Goal: Transaction & Acquisition: Purchase product/service

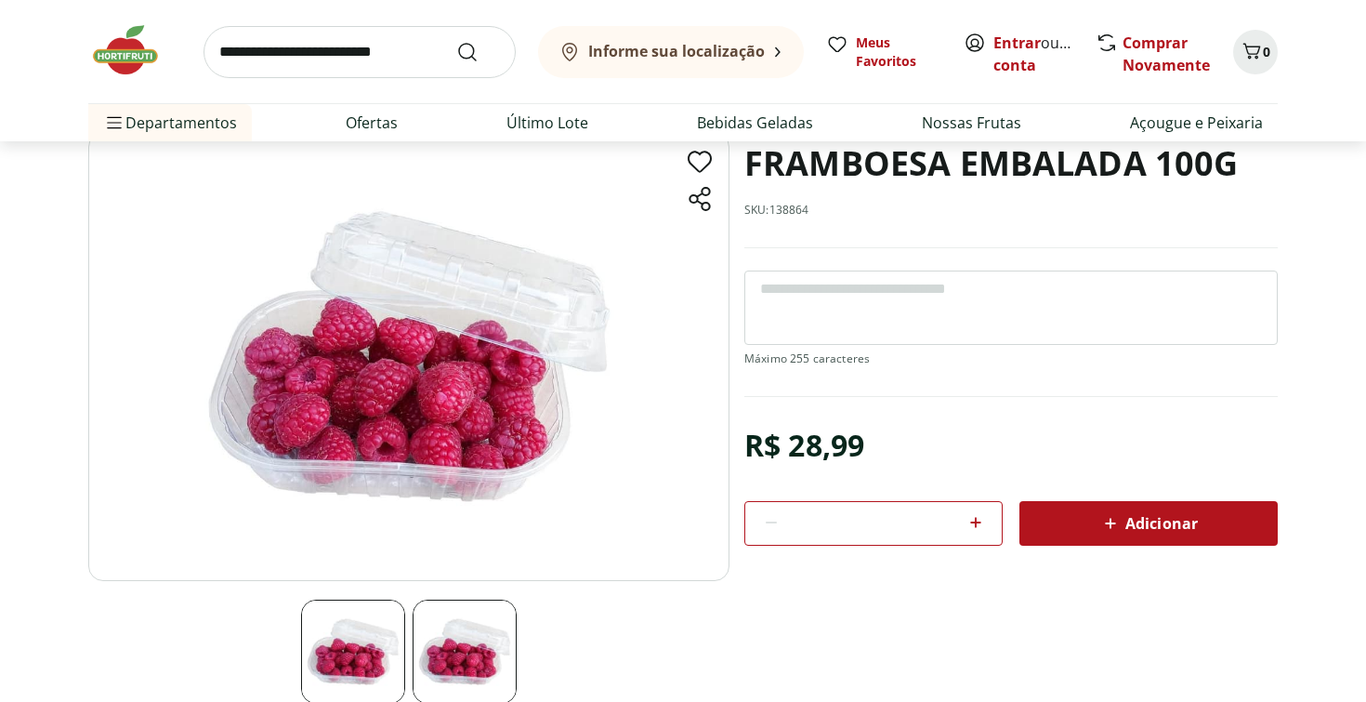
scroll to position [294, 0]
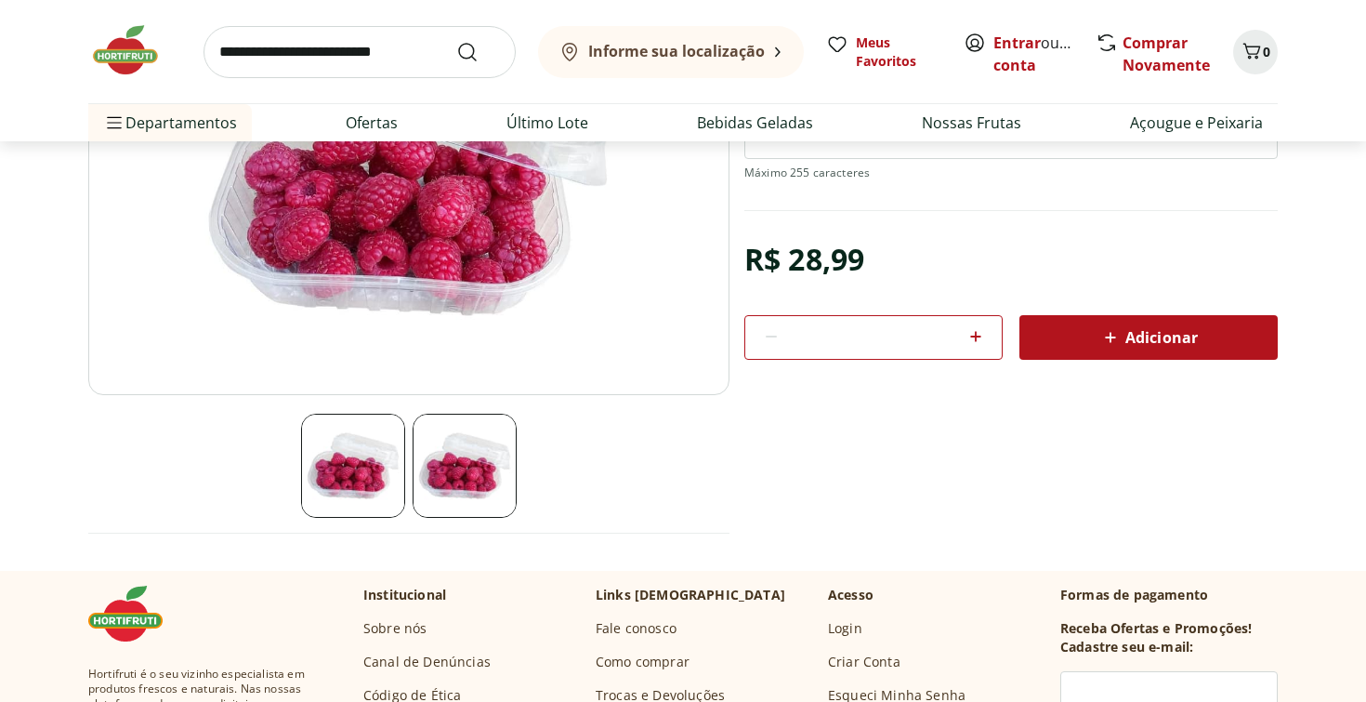
click at [466, 481] on img at bounding box center [465, 466] width 104 height 104
click at [363, 459] on img at bounding box center [353, 466] width 104 height 104
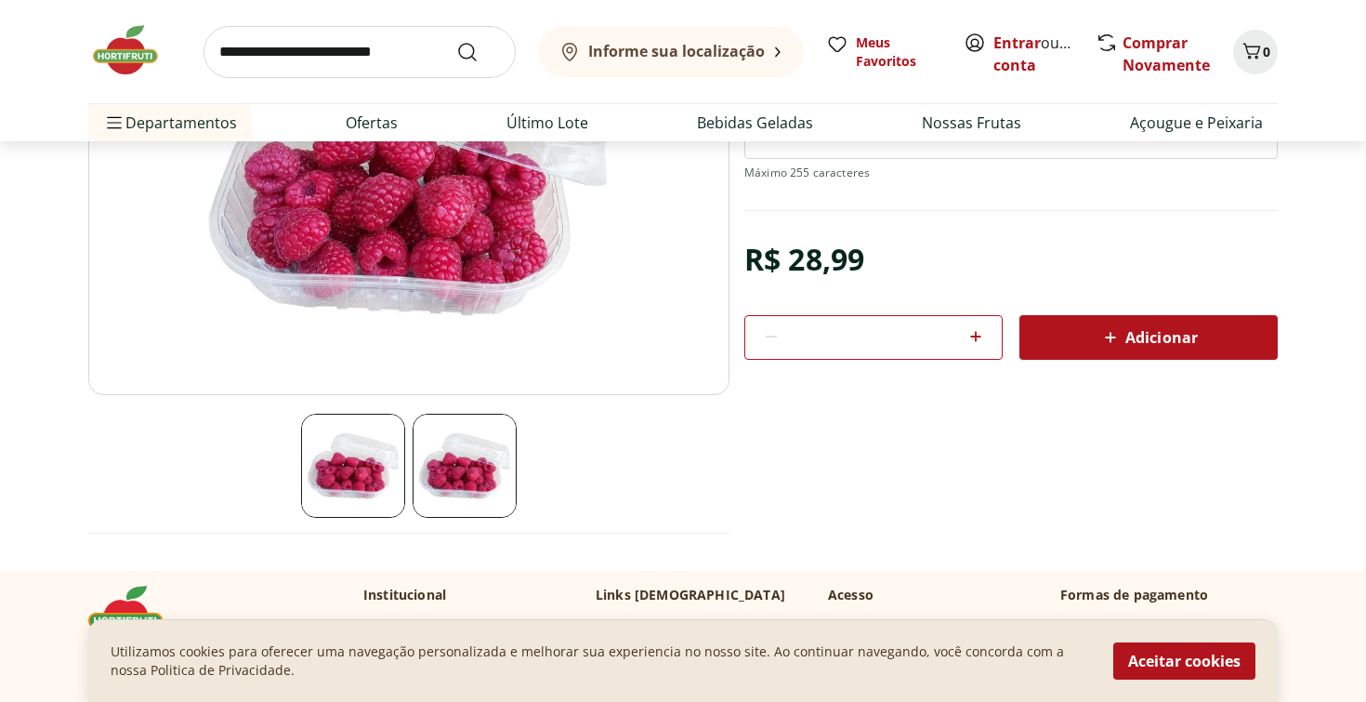
click at [363, 459] on img at bounding box center [353, 466] width 104 height 104
click at [432, 482] on img at bounding box center [465, 466] width 104 height 104
click at [1194, 669] on button "Aceitar cookies" at bounding box center [1184, 660] width 142 height 37
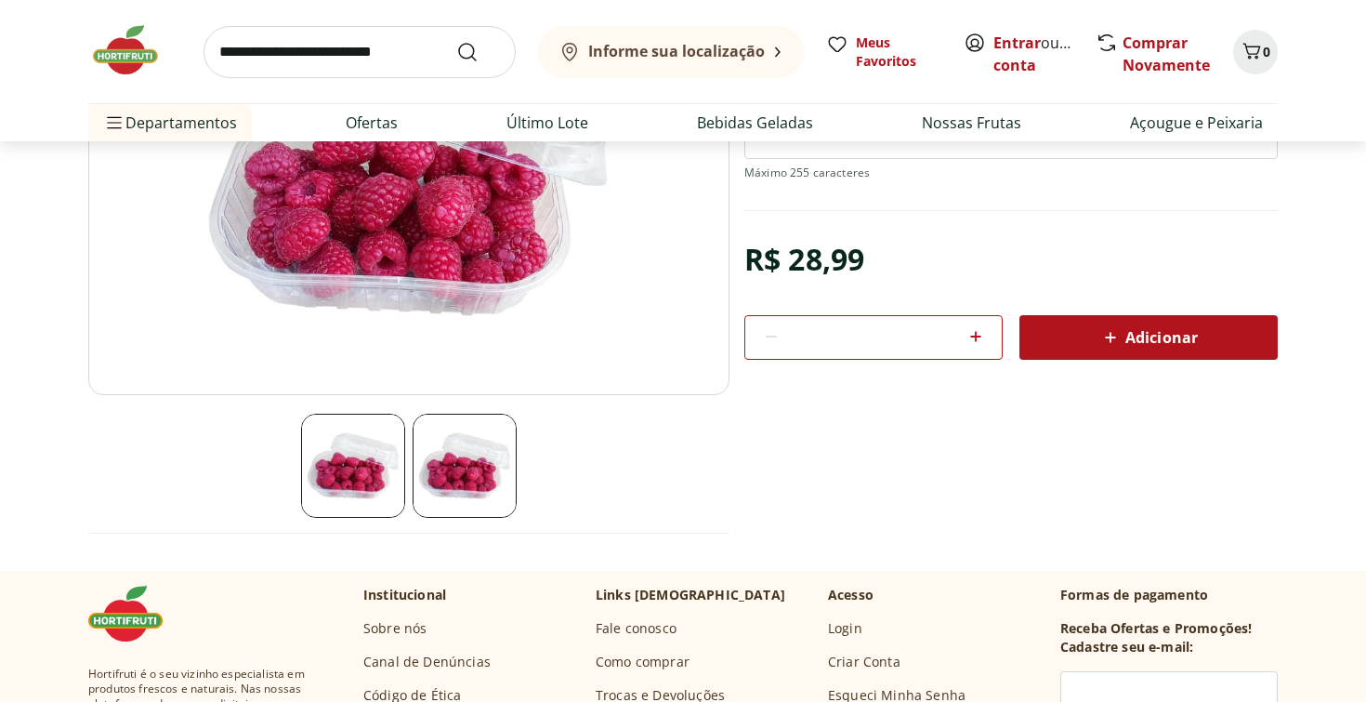
click at [461, 423] on img at bounding box center [465, 466] width 104 height 104
click at [351, 477] on img at bounding box center [353, 466] width 104 height 104
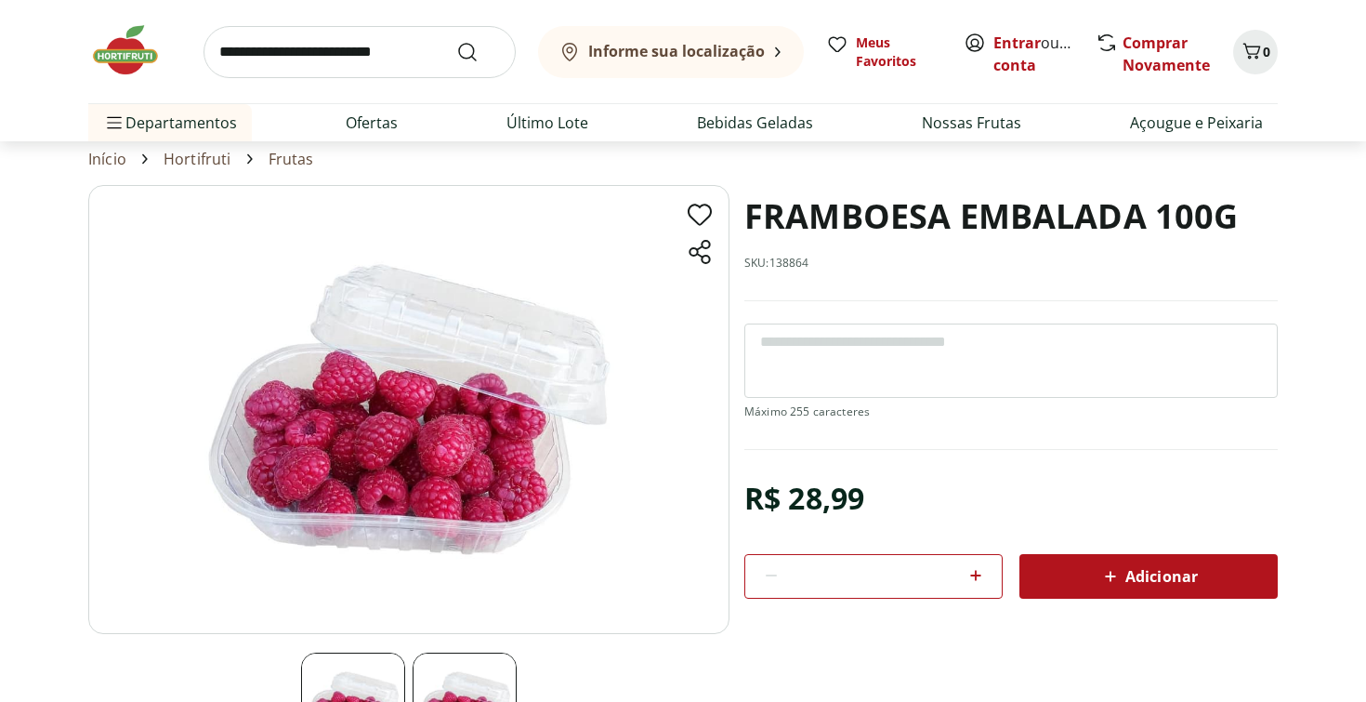
scroll to position [0, 0]
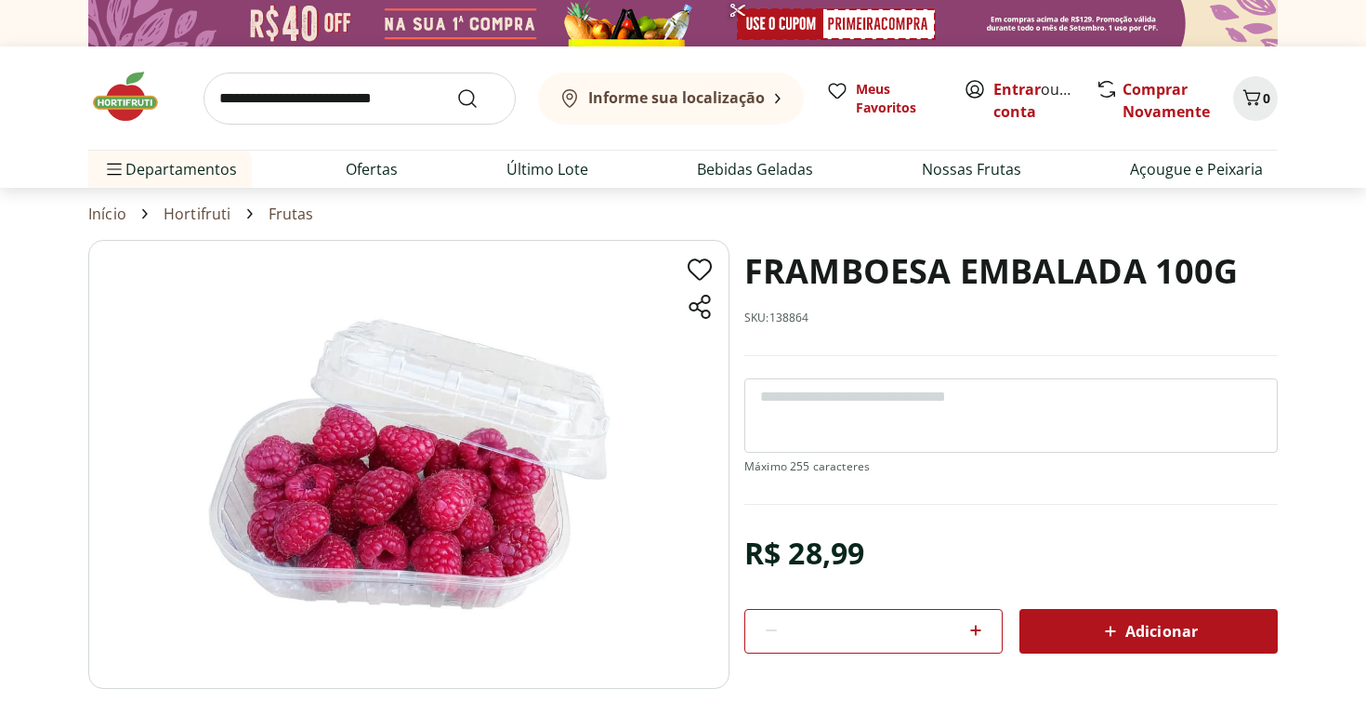
click at [302, 99] on input "search" at bounding box center [360, 98] width 312 height 52
type input "******"
click at [456, 87] on button "Submit Search" at bounding box center [478, 98] width 45 height 22
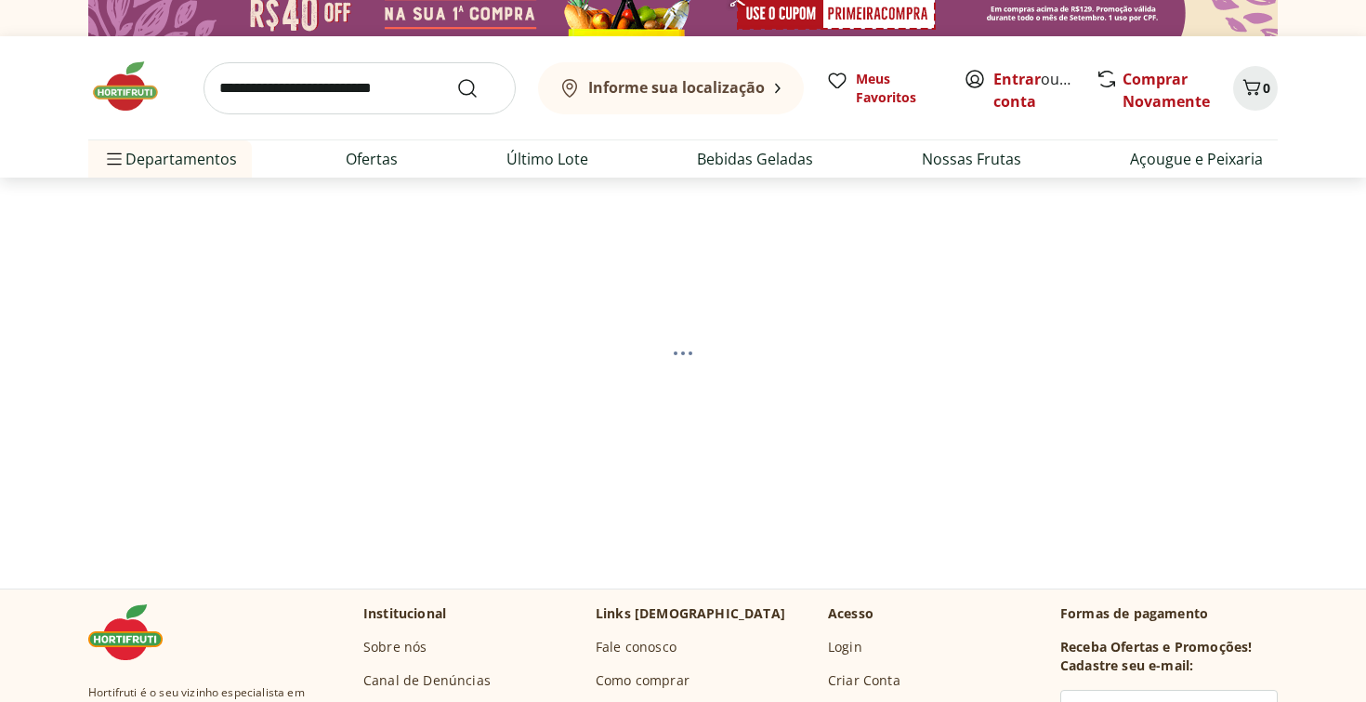
scroll to position [13, 0]
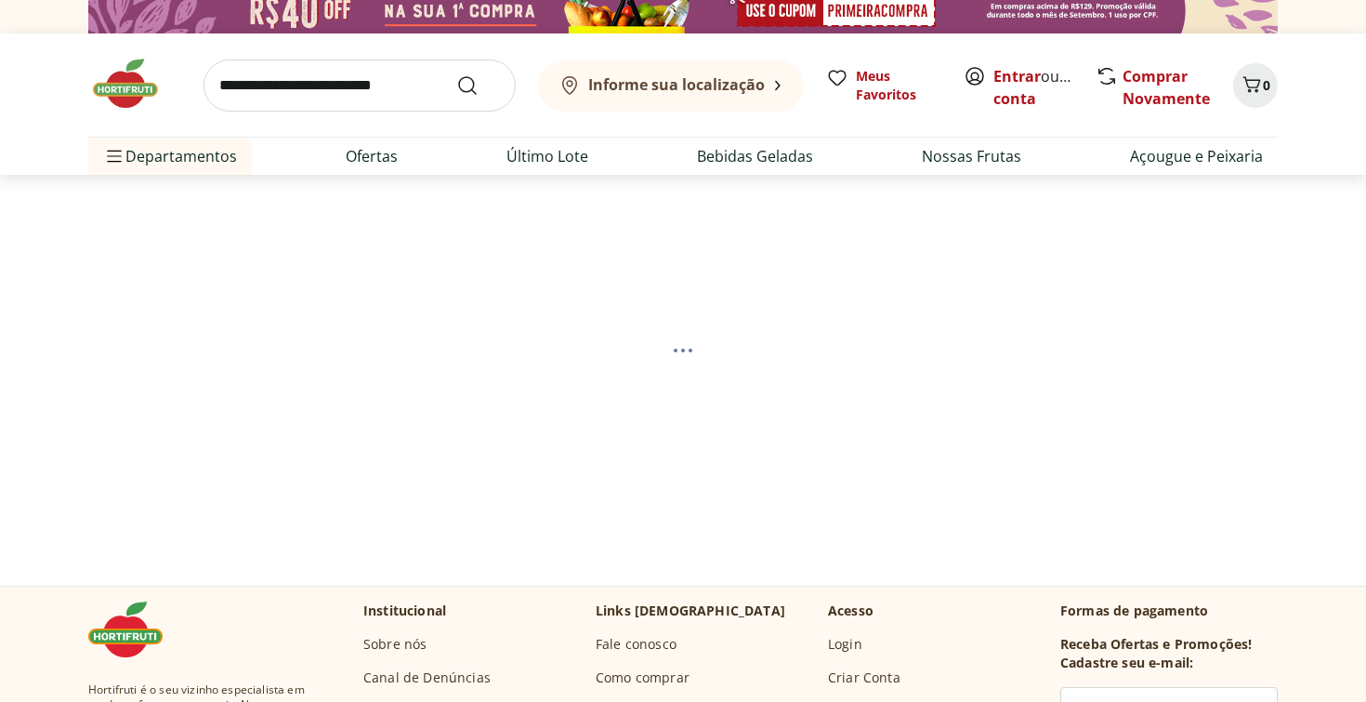
select select "**********"
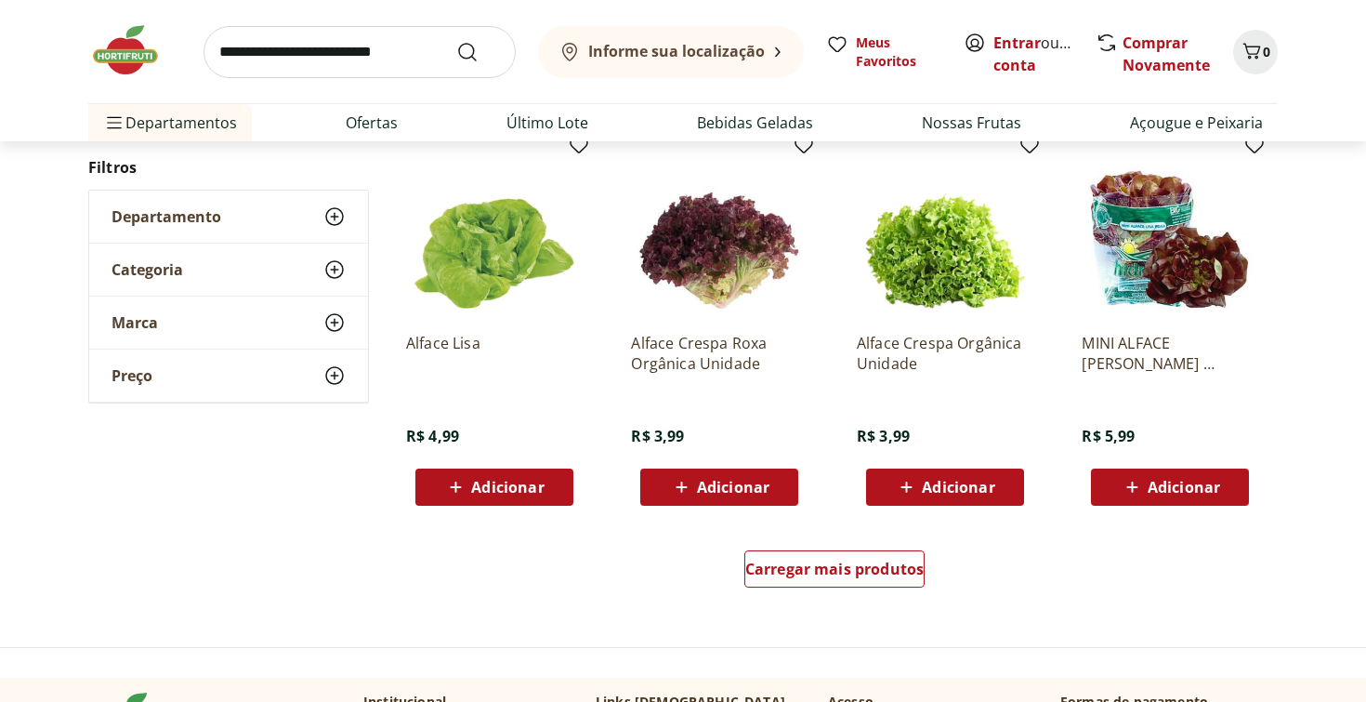
scroll to position [1085, 0]
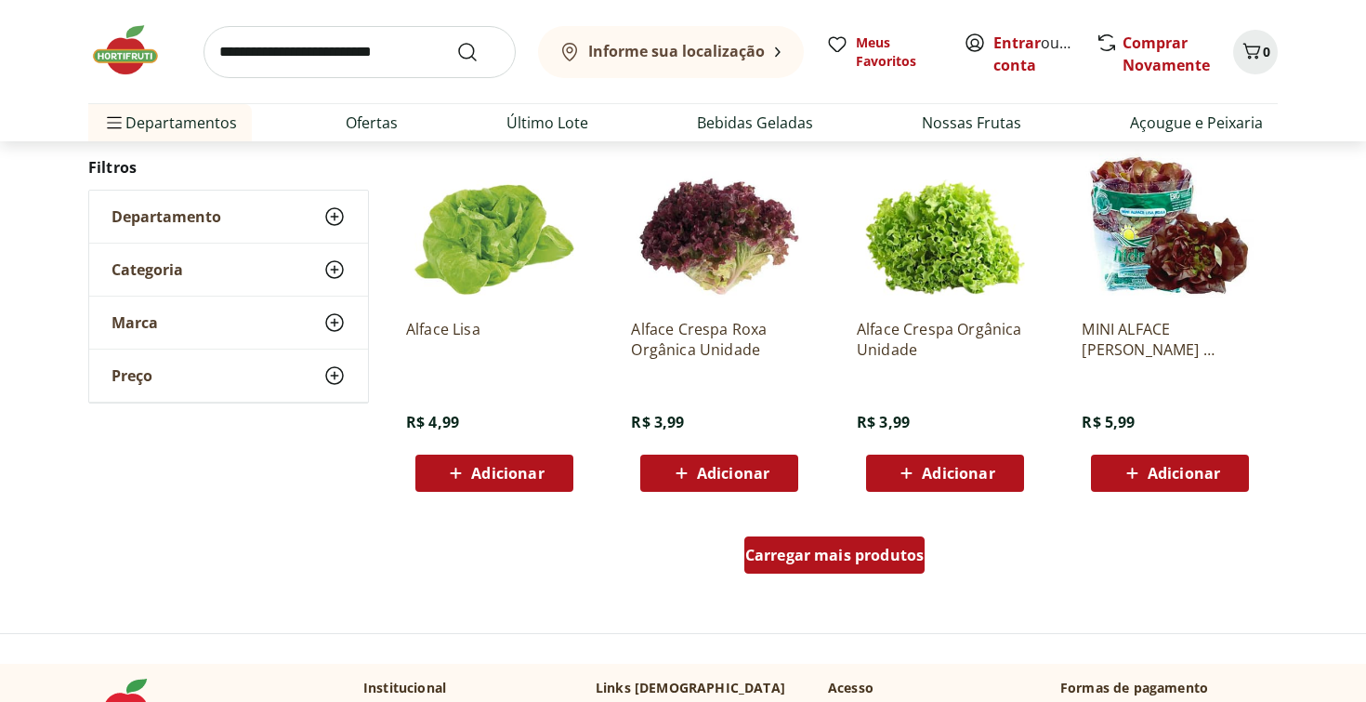
click at [815, 543] on div "Carregar mais produtos" at bounding box center [834, 554] width 181 height 37
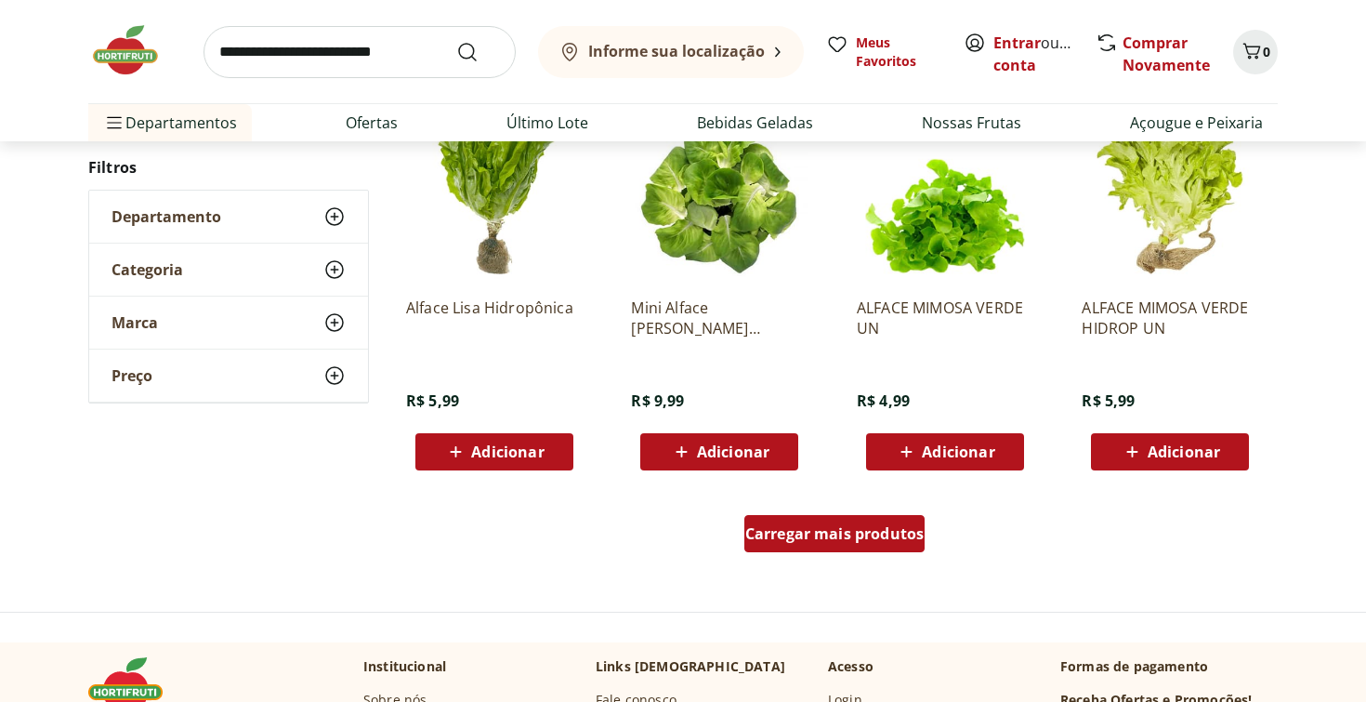
scroll to position [2305, 0]
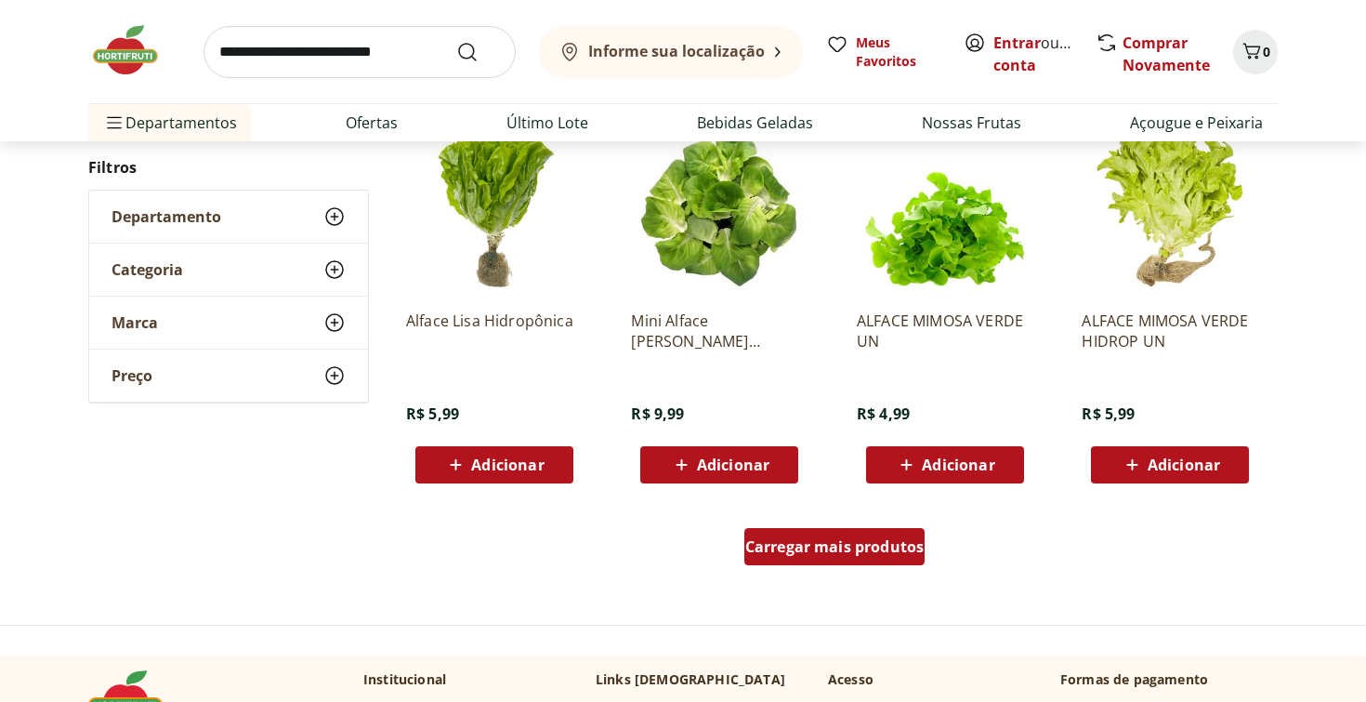
click at [819, 558] on div "Carregar mais produtos" at bounding box center [834, 546] width 181 height 37
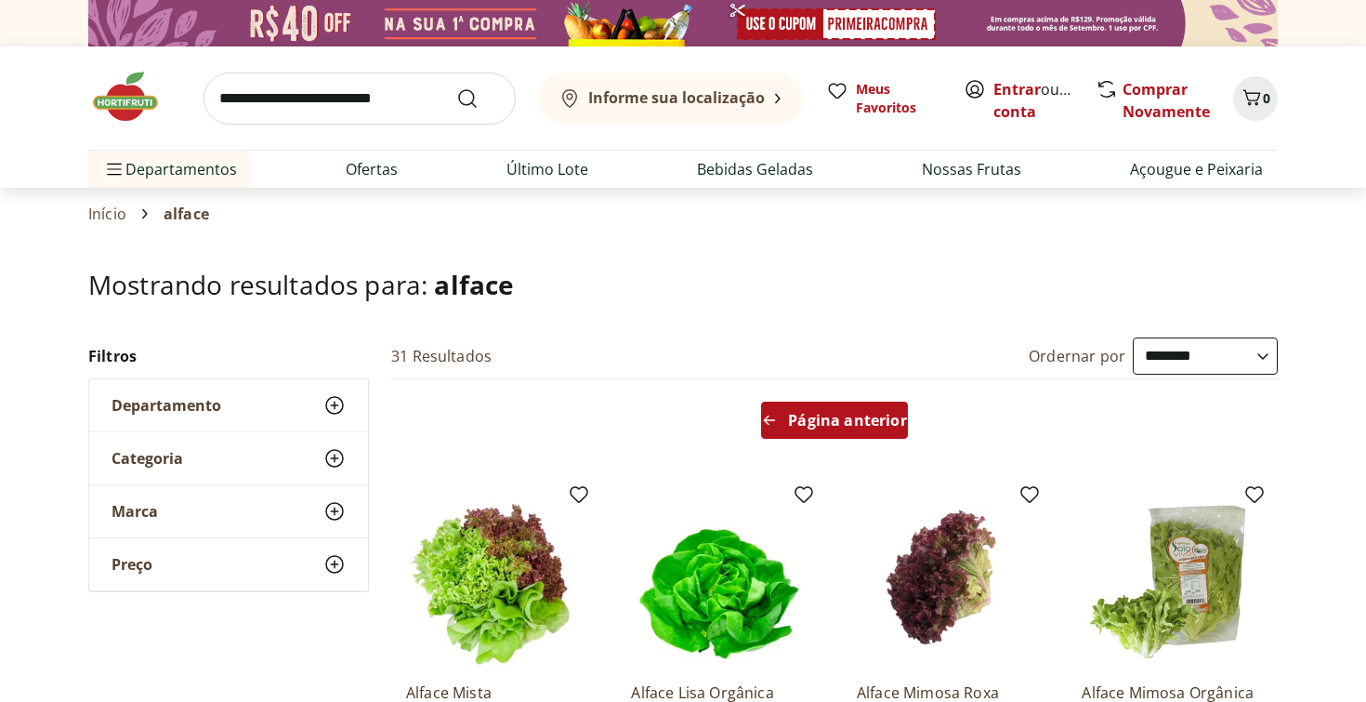
click at [882, 432] on div "Página anterior" at bounding box center [834, 419] width 146 height 37
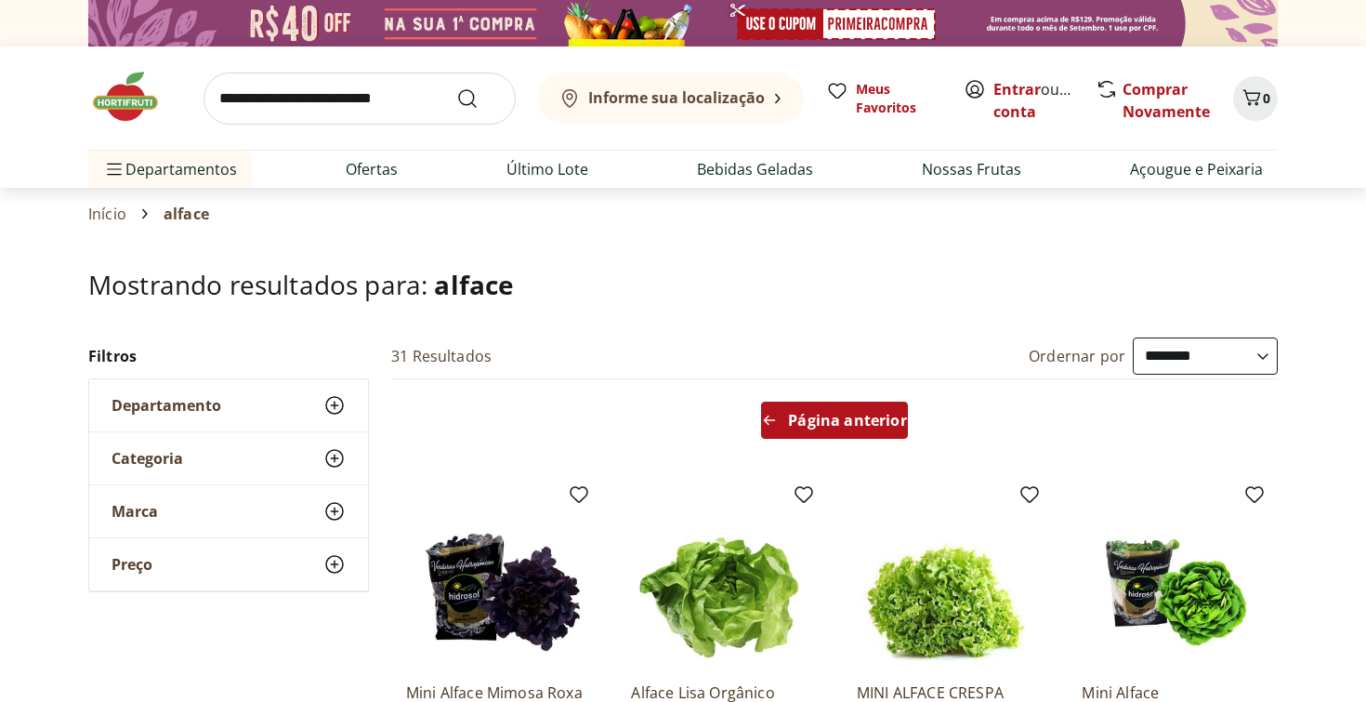
click at [870, 427] on span "Página anterior" at bounding box center [847, 420] width 118 height 15
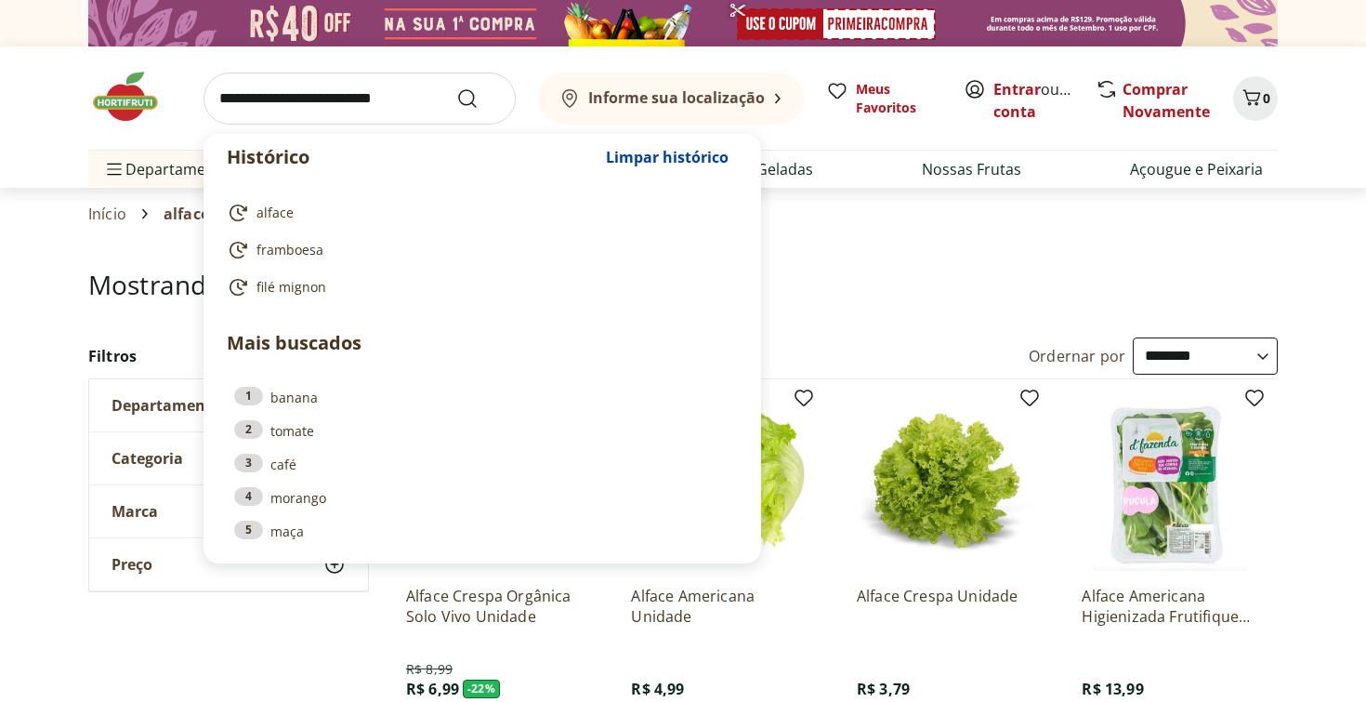
click at [378, 97] on input "search" at bounding box center [360, 98] width 312 height 52
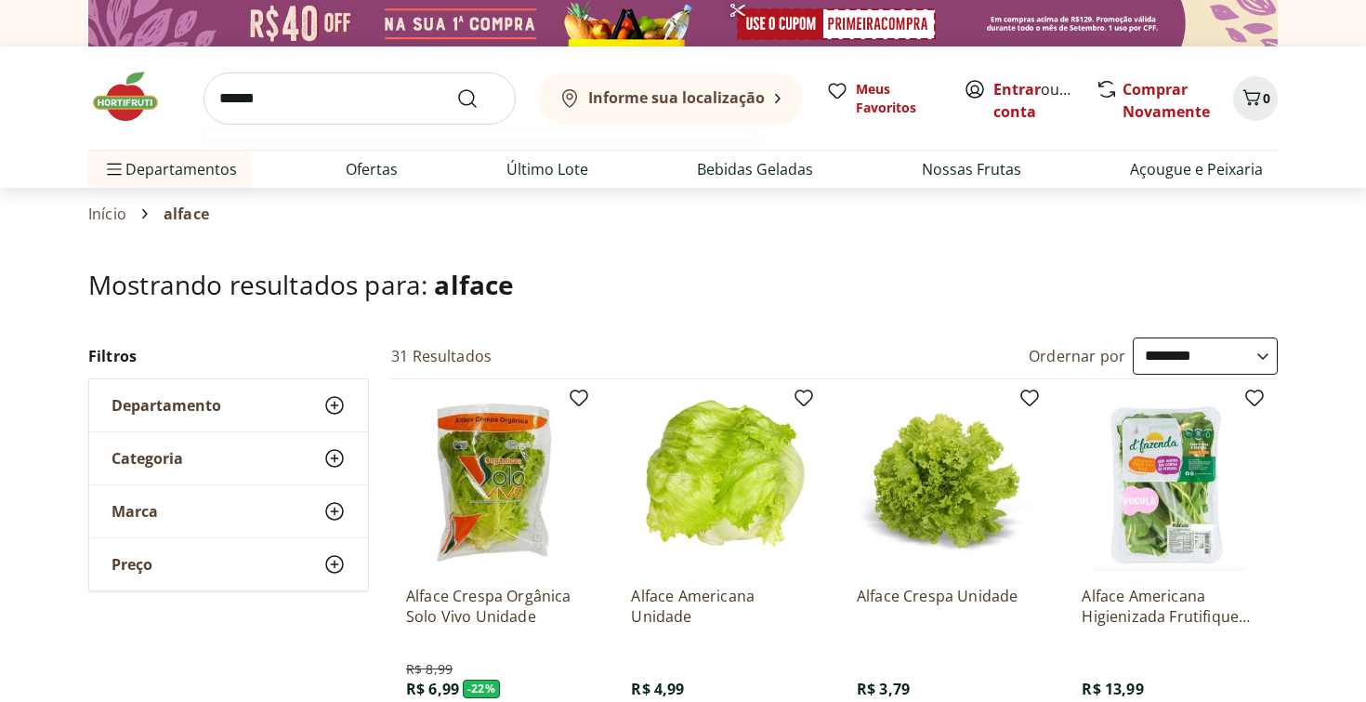
type input "******"
click at [456, 87] on button "Submit Search" at bounding box center [478, 98] width 45 height 22
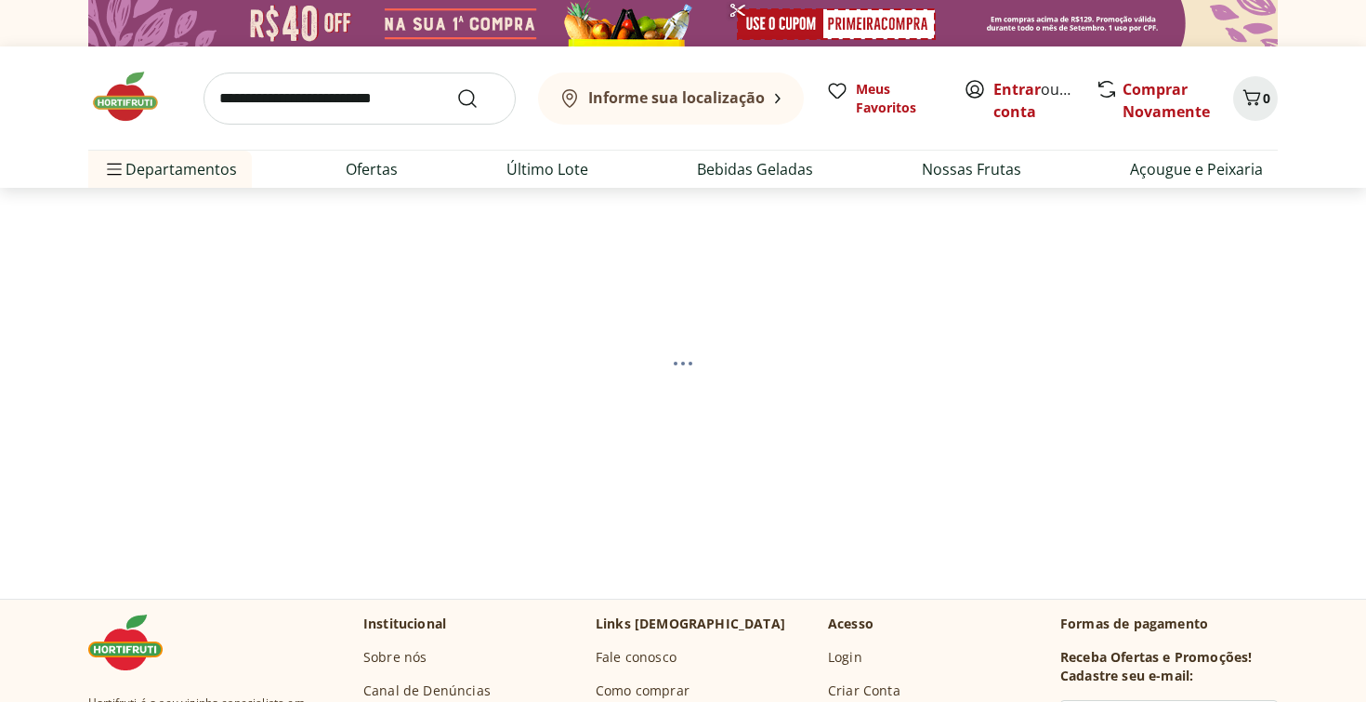
select select "**********"
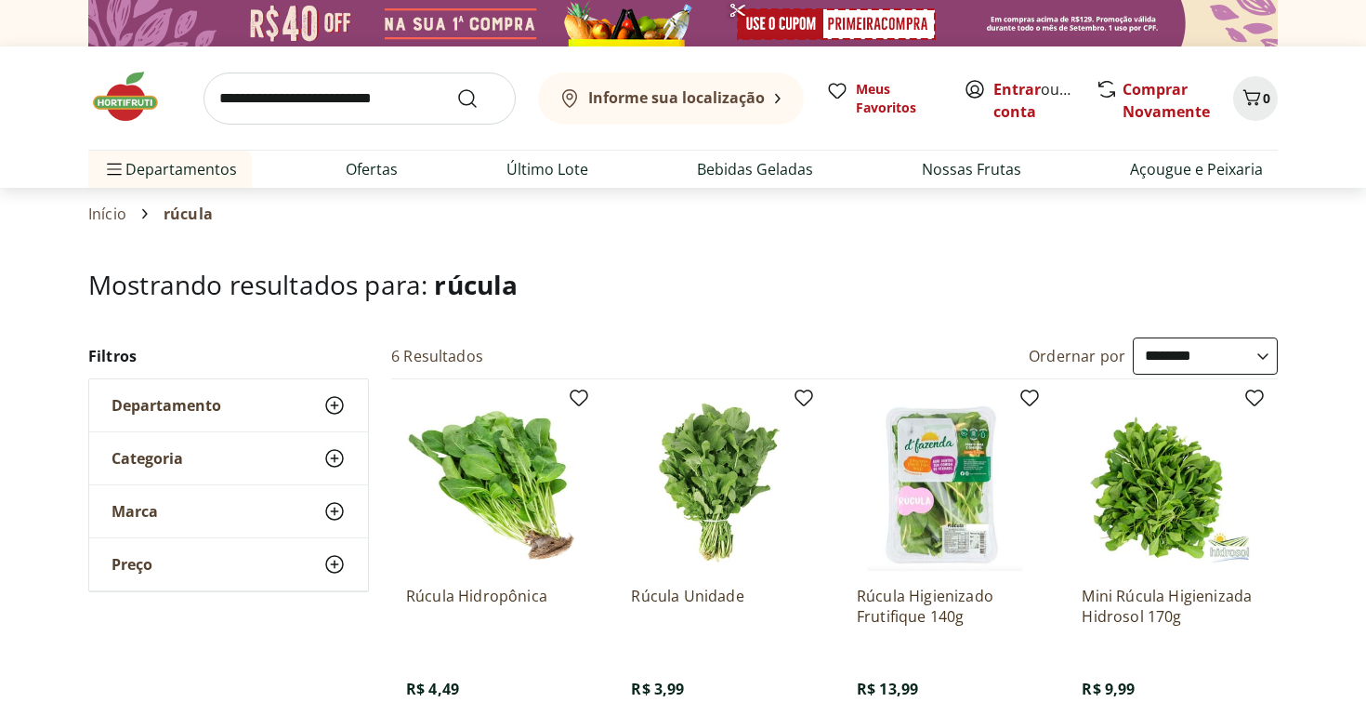
click at [388, 109] on input "search" at bounding box center [360, 98] width 312 height 52
type input "**********"
click at [456, 87] on button "Submit Search" at bounding box center [478, 98] width 45 height 22
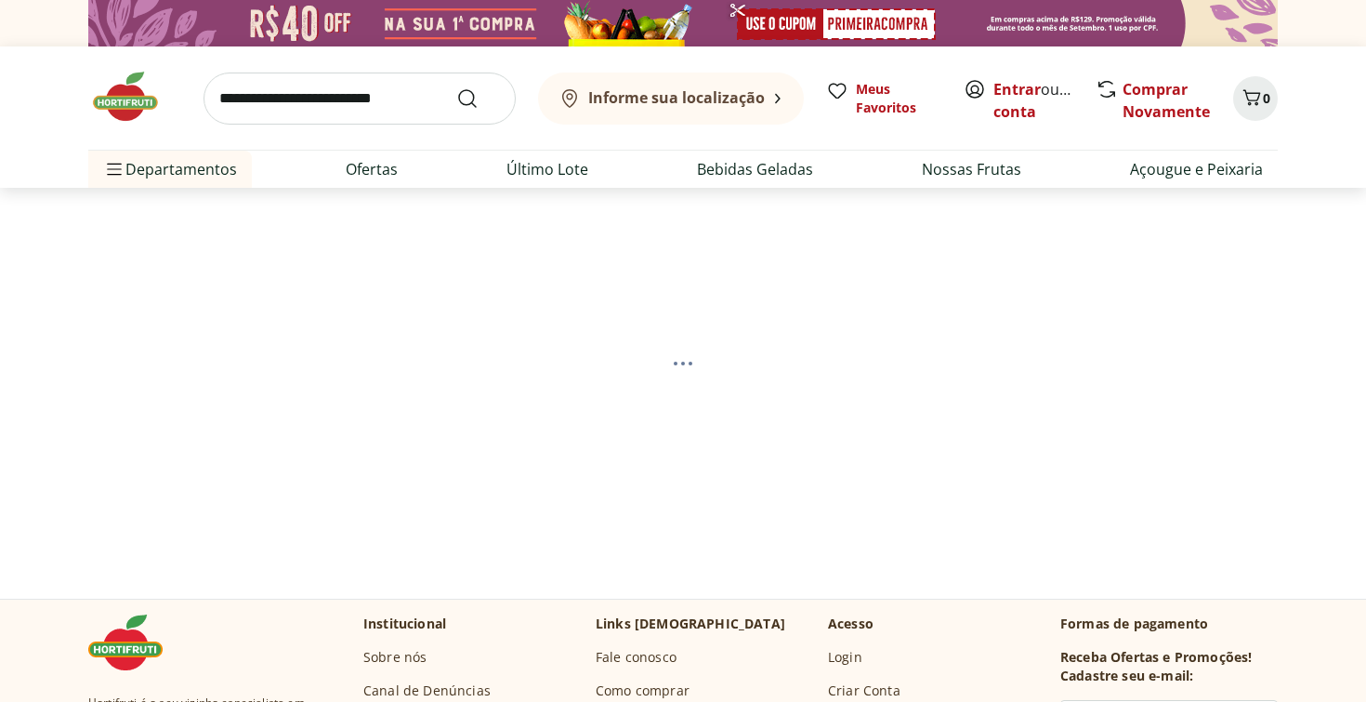
select select "**********"
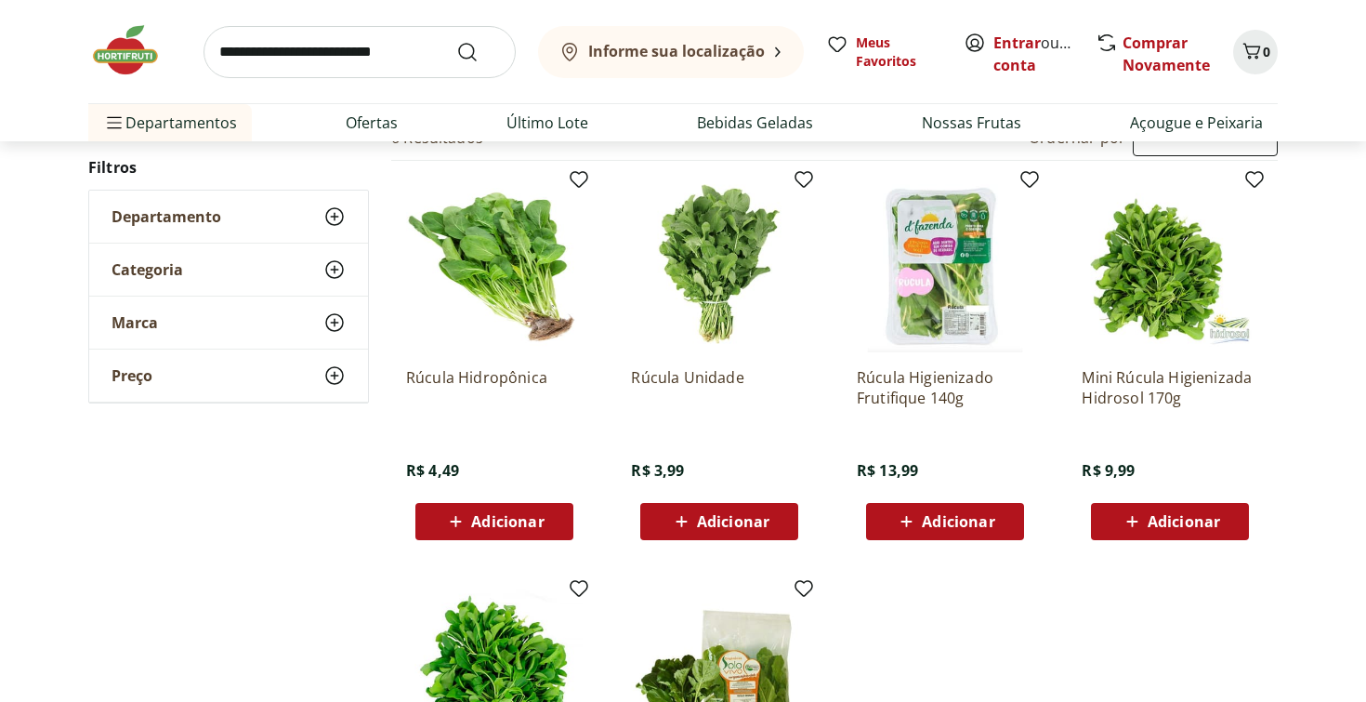
scroll to position [274, 0]
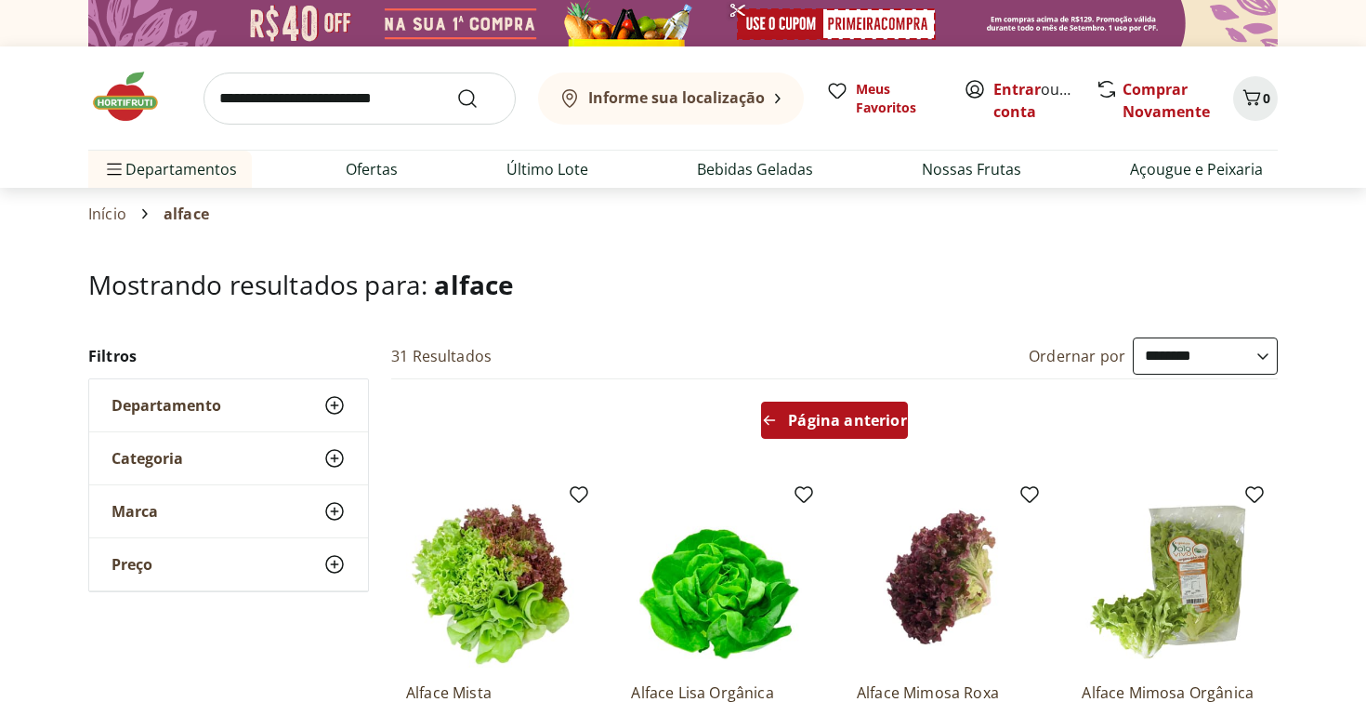
click at [868, 434] on div "Página anterior" at bounding box center [834, 419] width 146 height 37
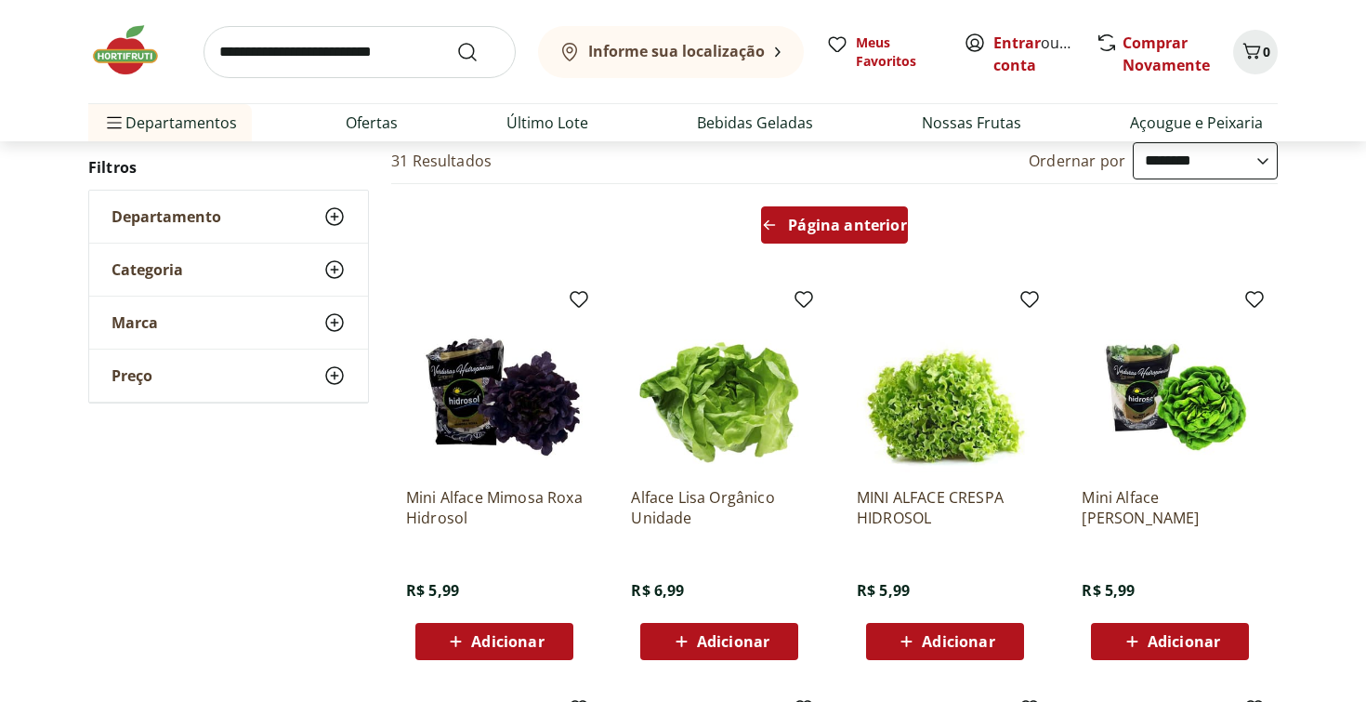
scroll to position [274, 0]
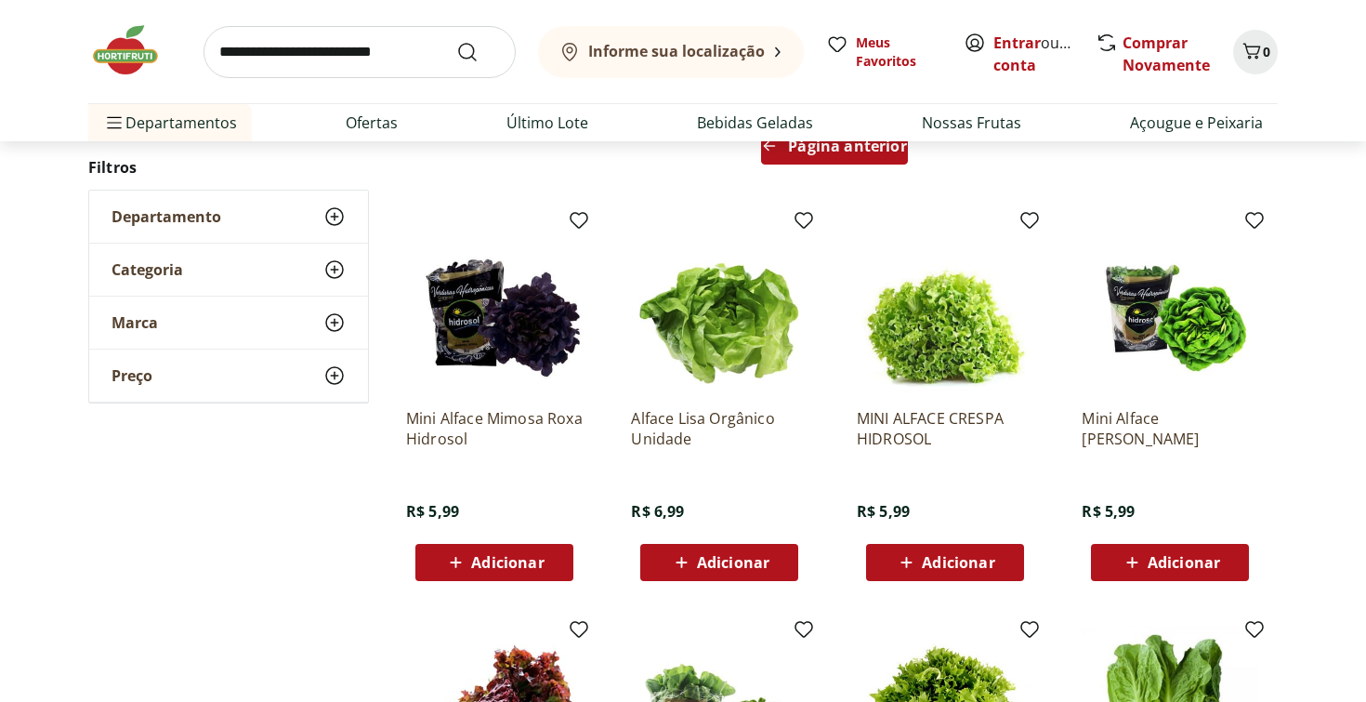
click at [808, 163] on div "Página anterior" at bounding box center [834, 145] width 146 height 37
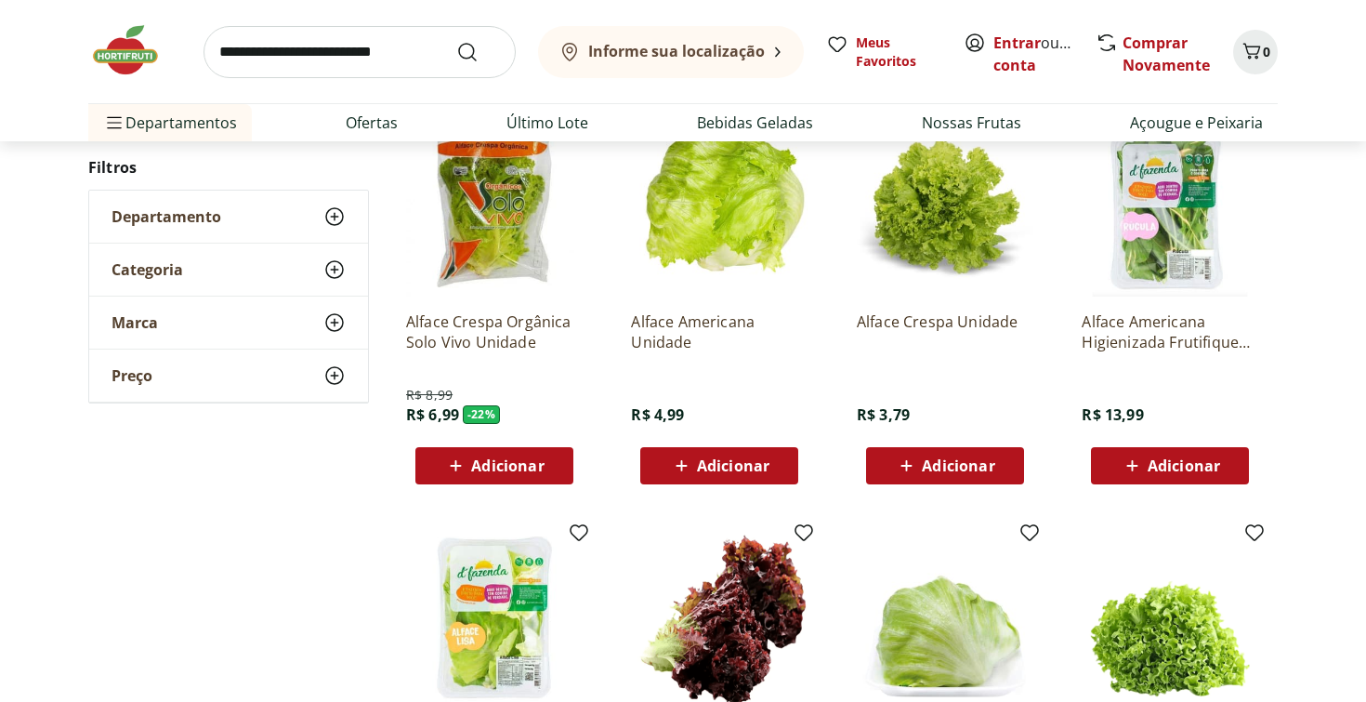
click at [458, 349] on p "Alface Crespa Orgânica Solo Vivo Unidade" at bounding box center [494, 331] width 177 height 41
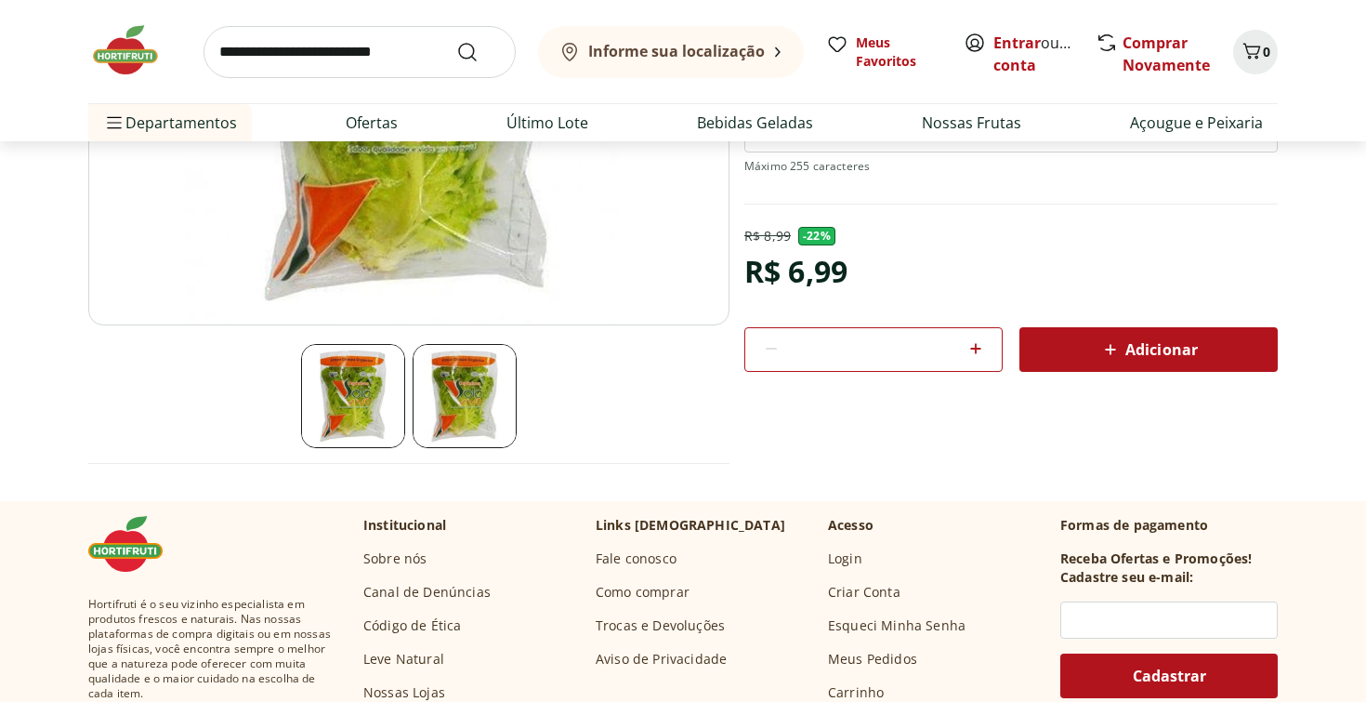
scroll to position [420, 0]
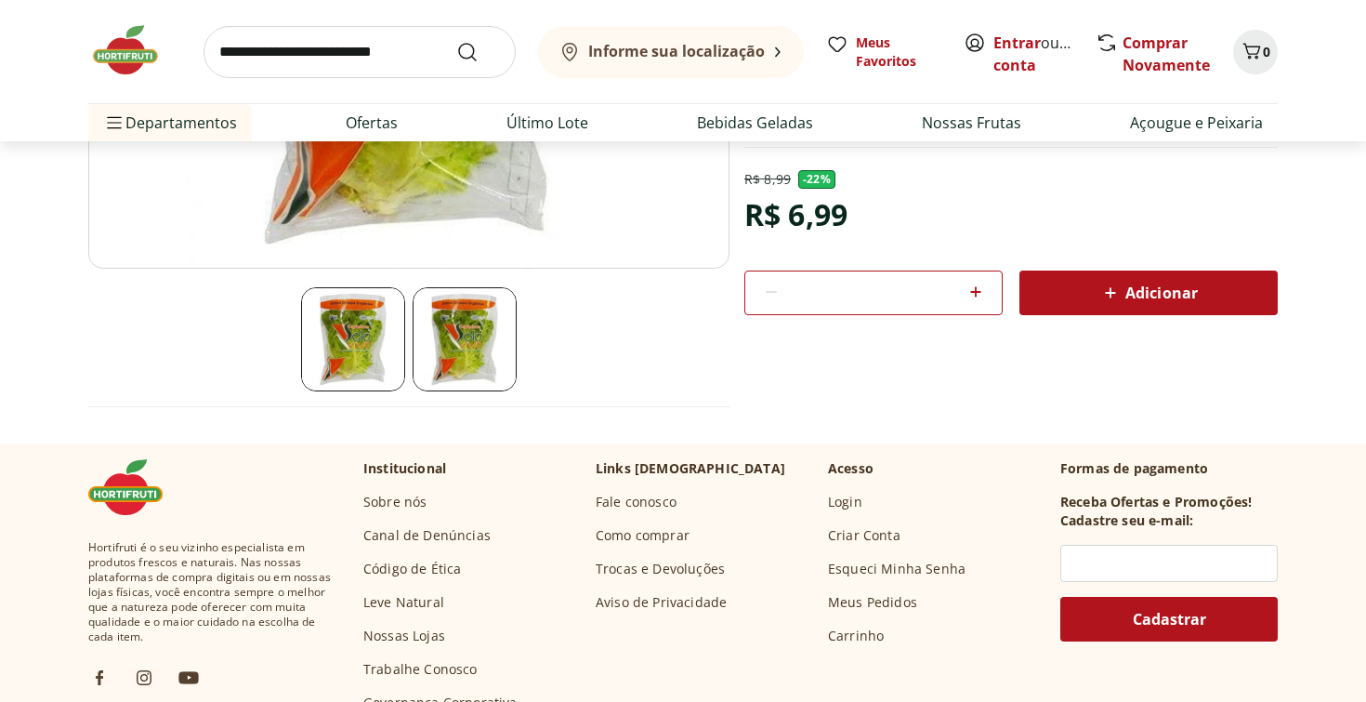
scroll to position [274, 0]
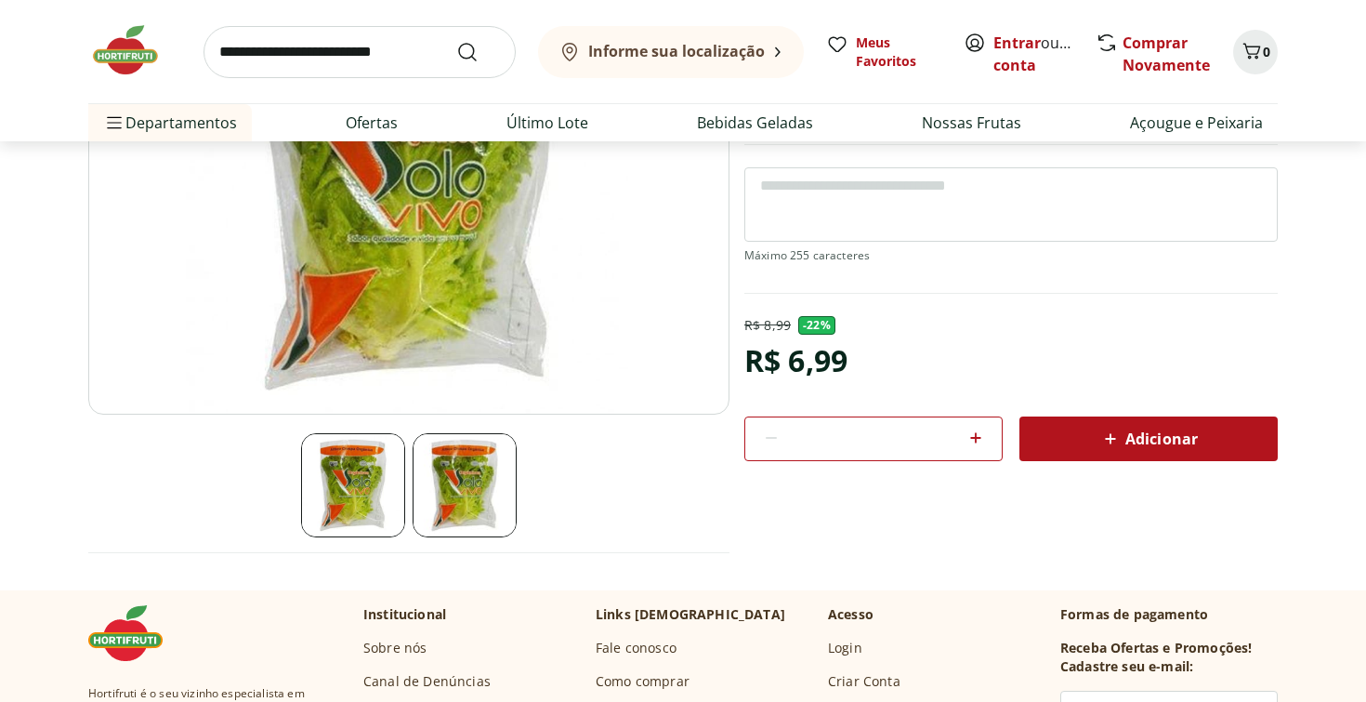
select select "**********"
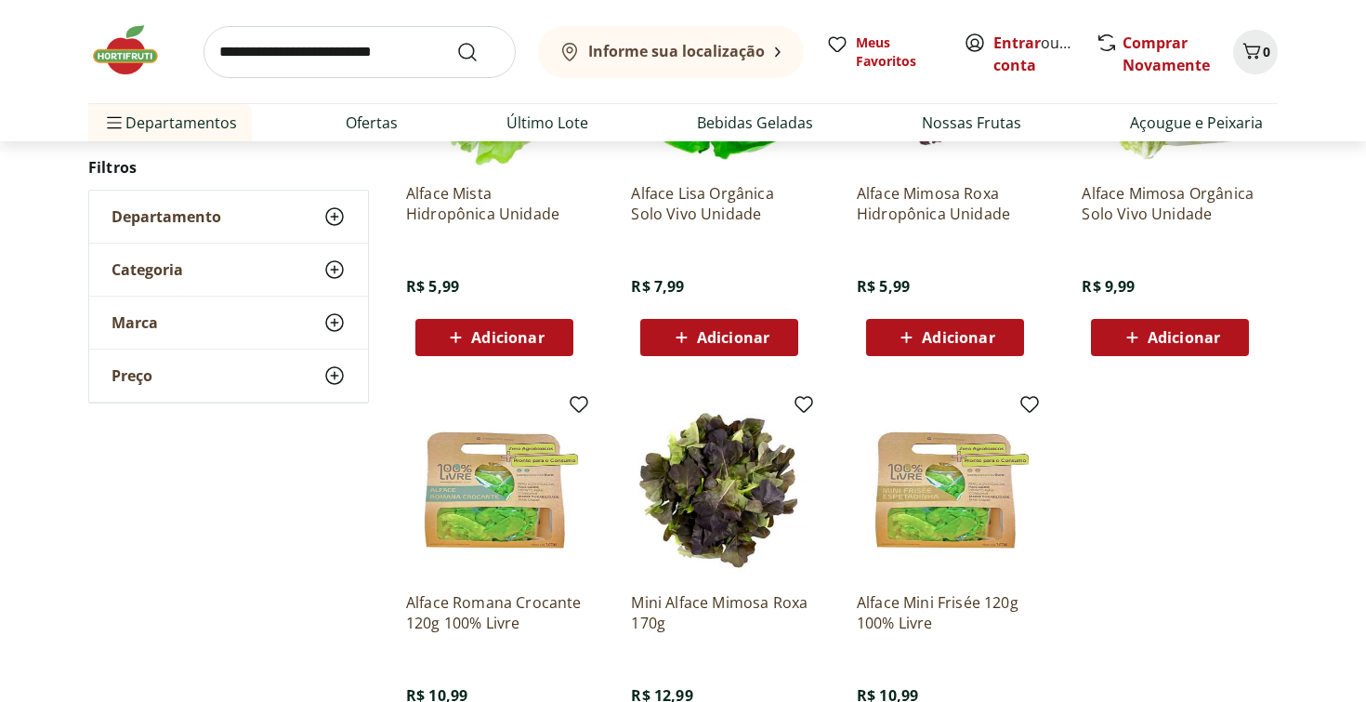
scroll to position [0, 0]
